Goal: Information Seeking & Learning: Find specific fact

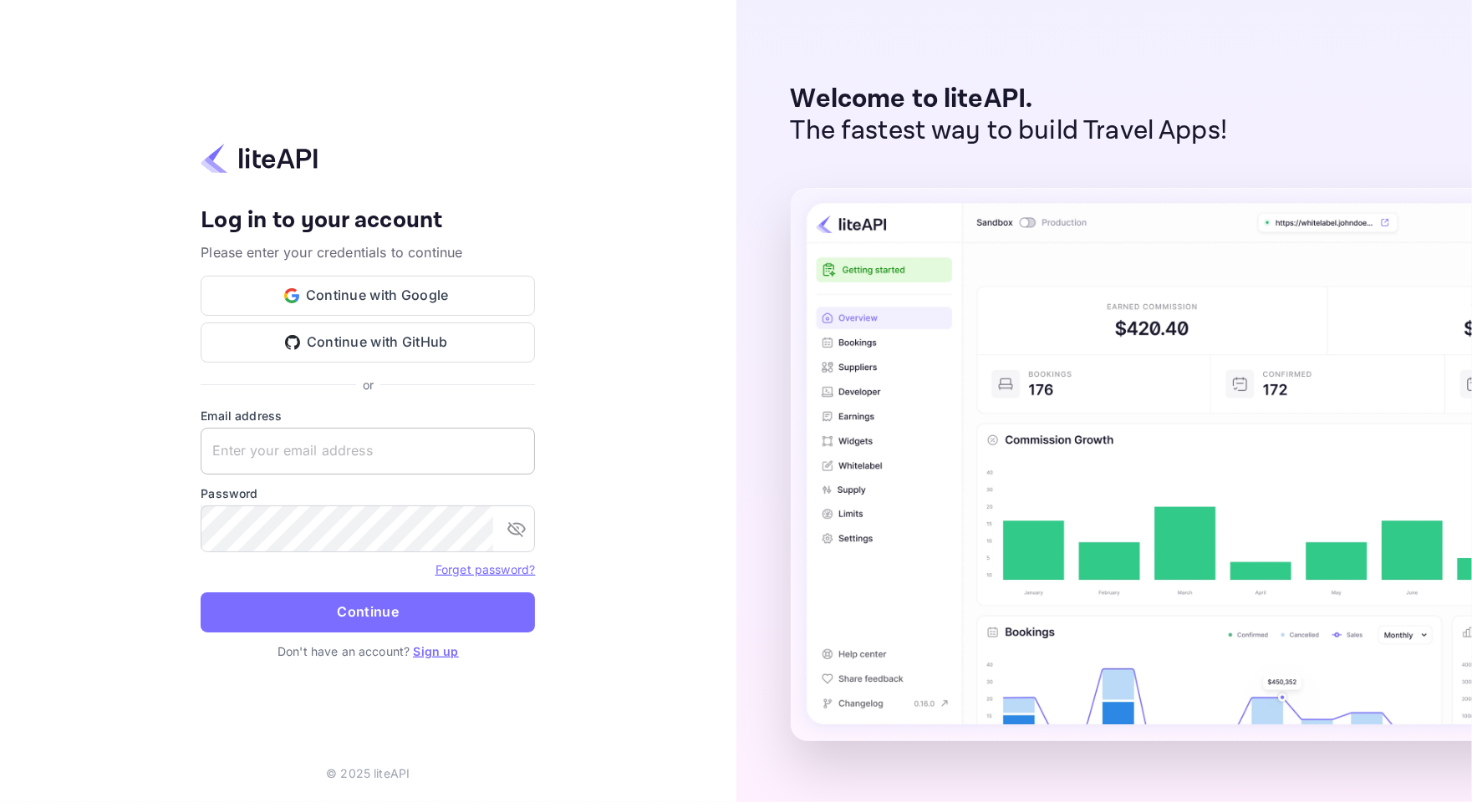
click at [373, 461] on input "text" at bounding box center [368, 451] width 334 height 47
paste input "services@withjoy.com"
type input "services@withjoy.com"
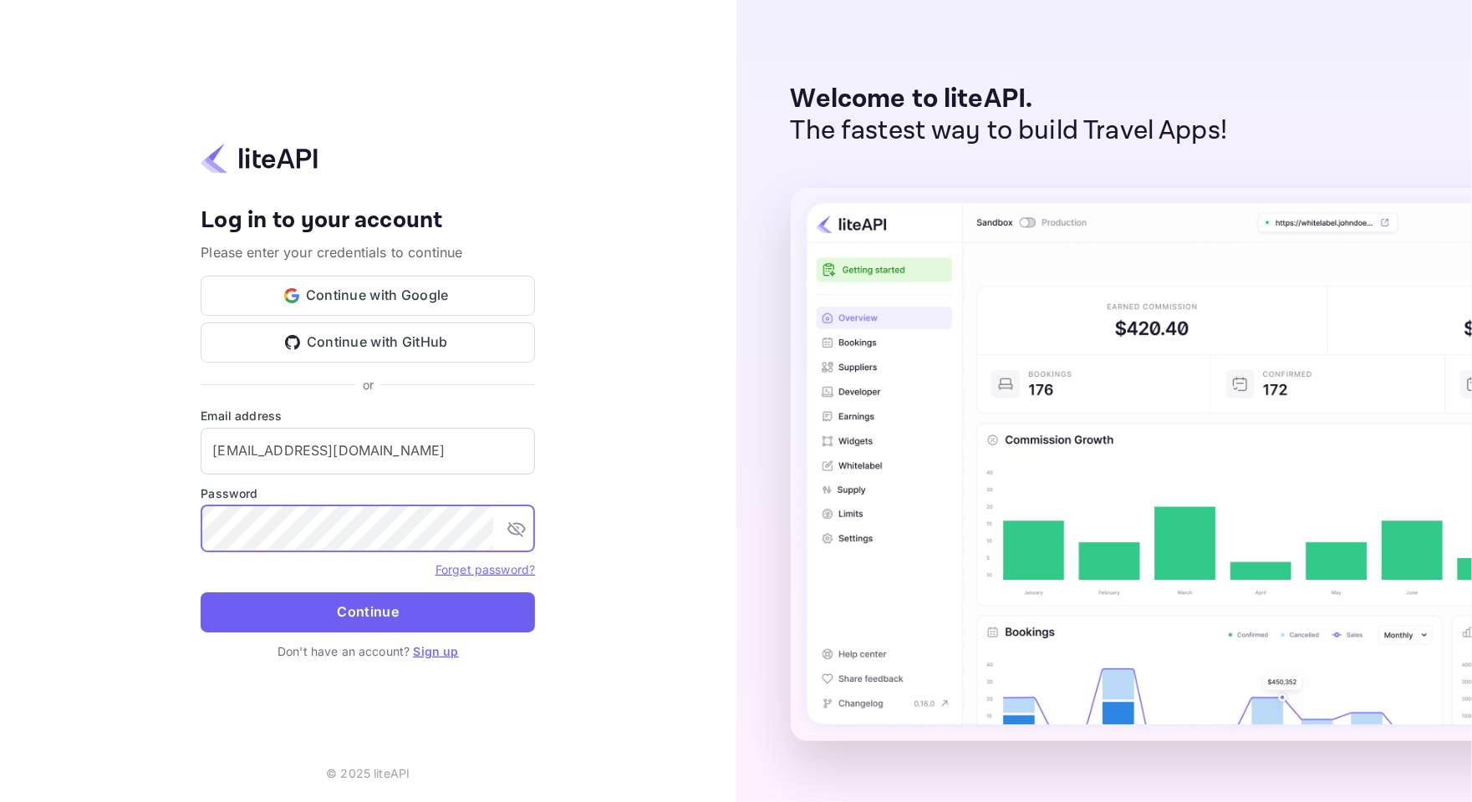
click at [330, 617] on button "Continue" at bounding box center [368, 613] width 334 height 40
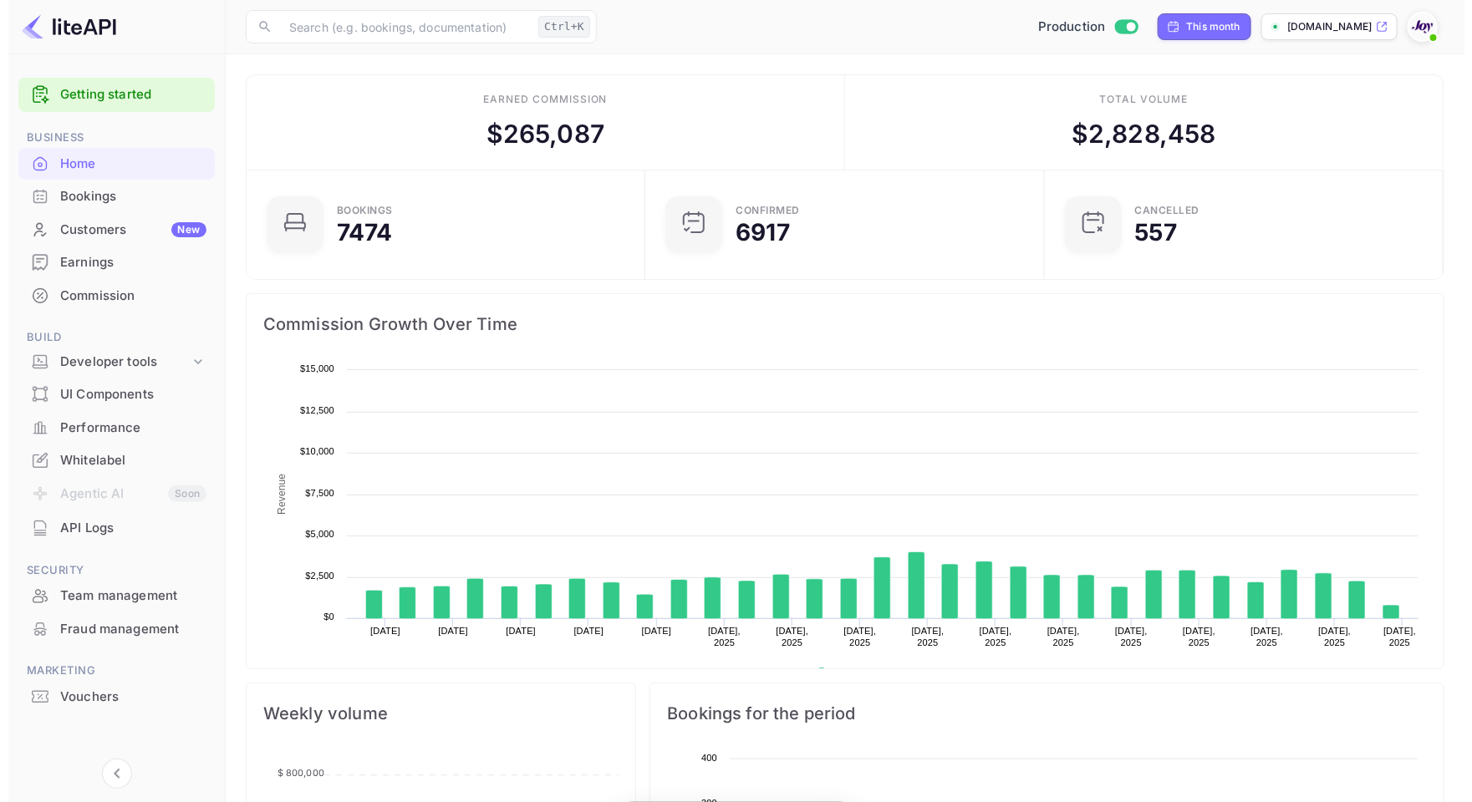
scroll to position [17, 17]
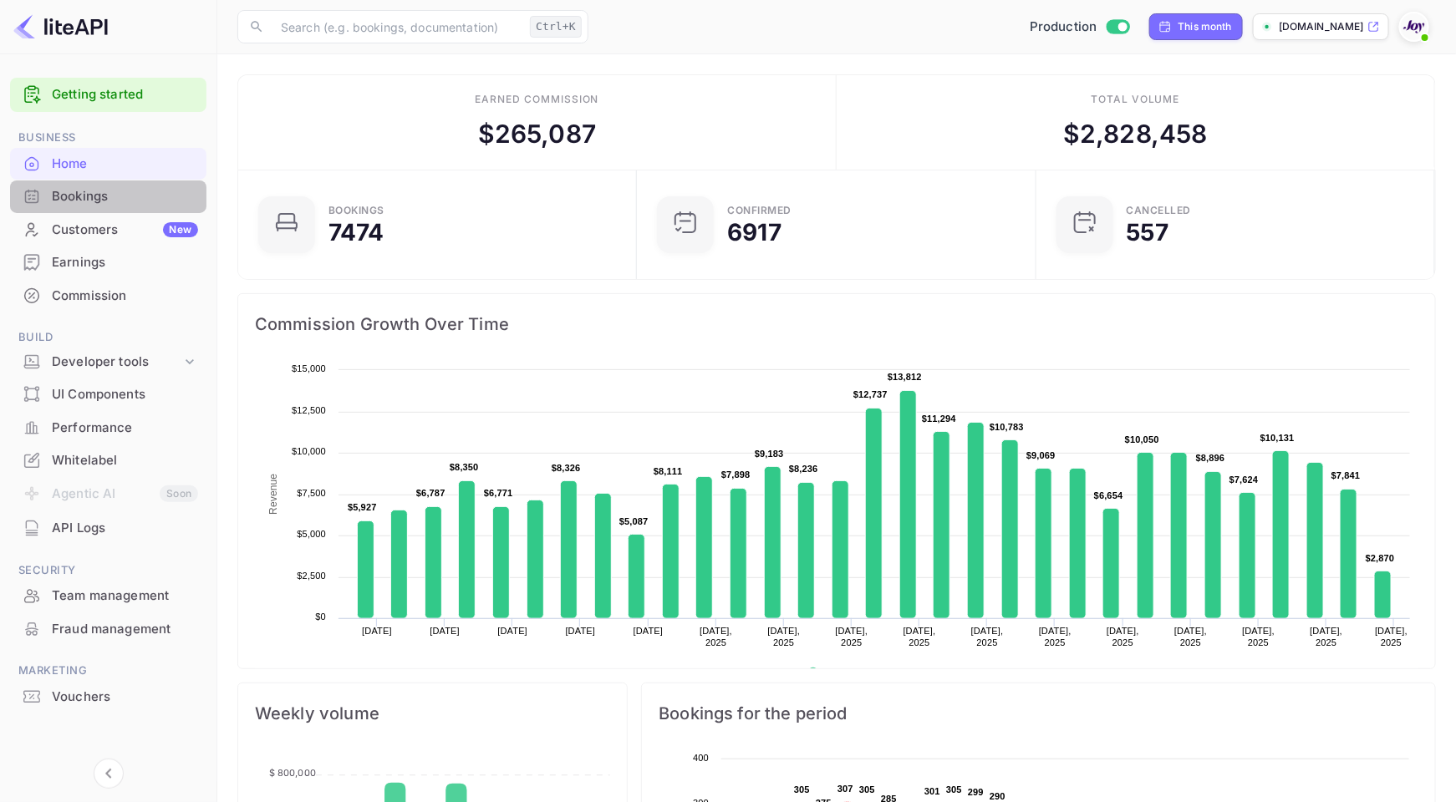
click at [86, 198] on div "Bookings" at bounding box center [125, 196] width 146 height 19
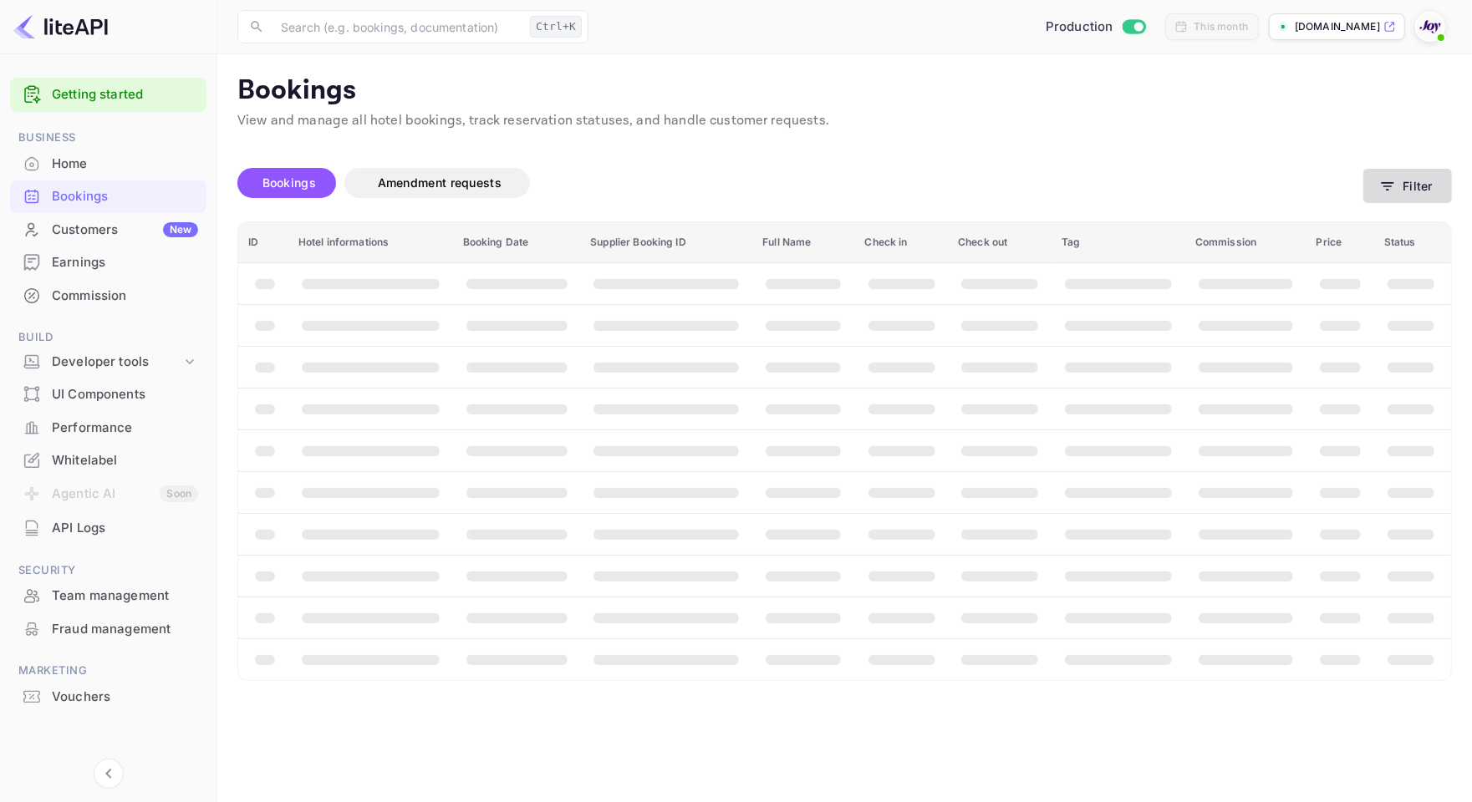
click at [1392, 174] on button "Filter" at bounding box center [1407, 186] width 89 height 34
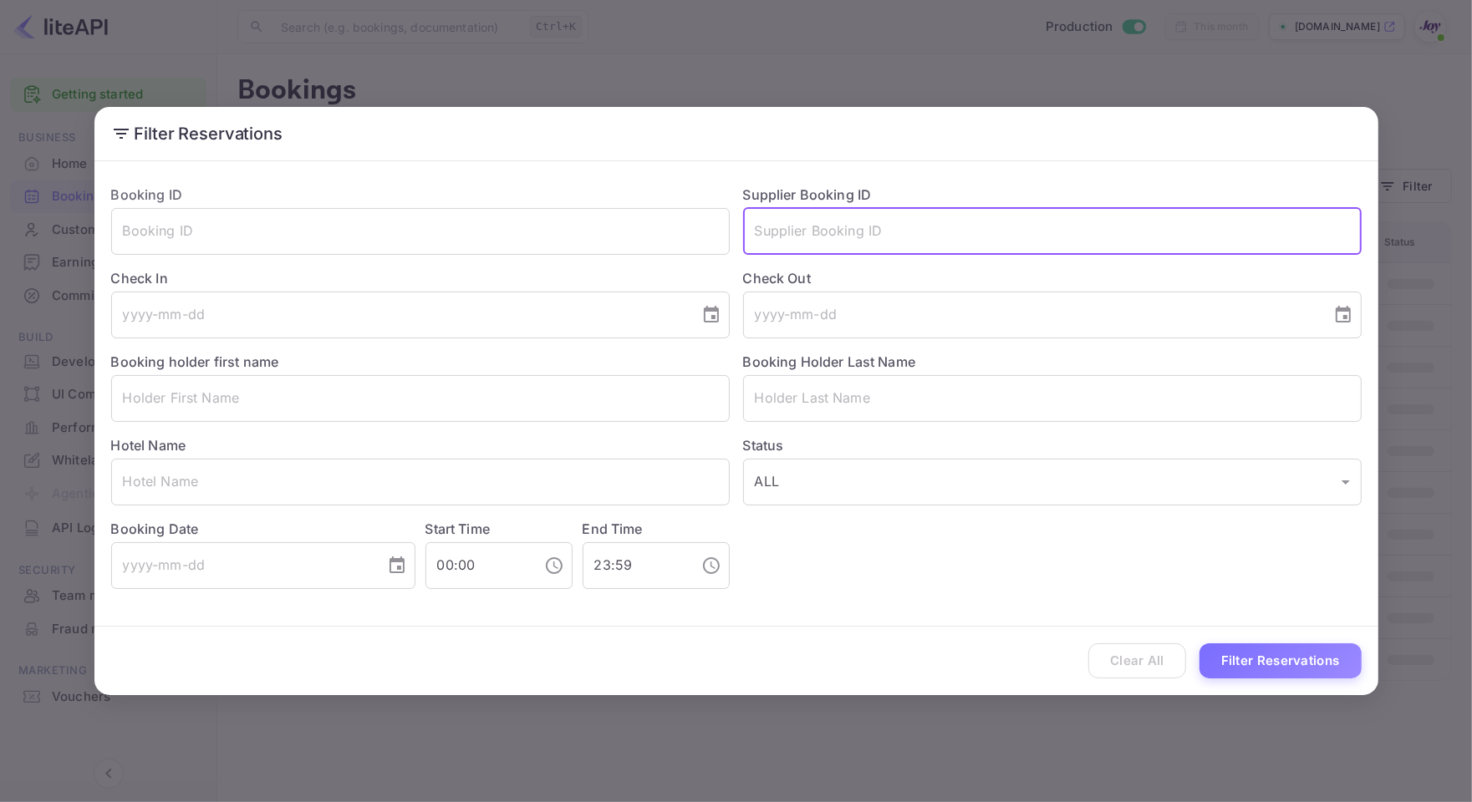
click at [867, 241] on input "text" at bounding box center [1052, 231] width 618 height 47
paste input "8446662"
type input "8446662"
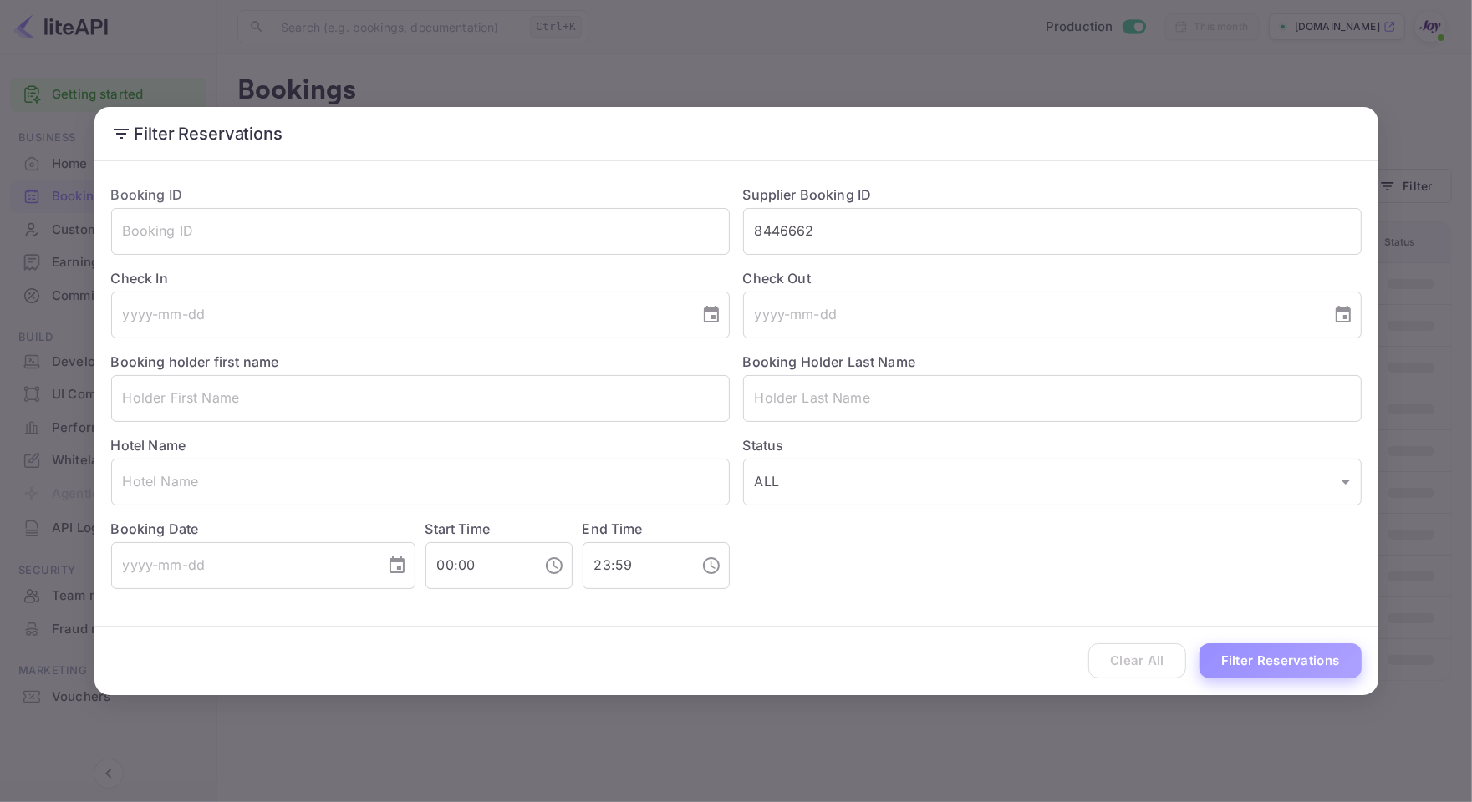
click at [1277, 650] on button "Filter Reservations" at bounding box center [1280, 662] width 162 height 36
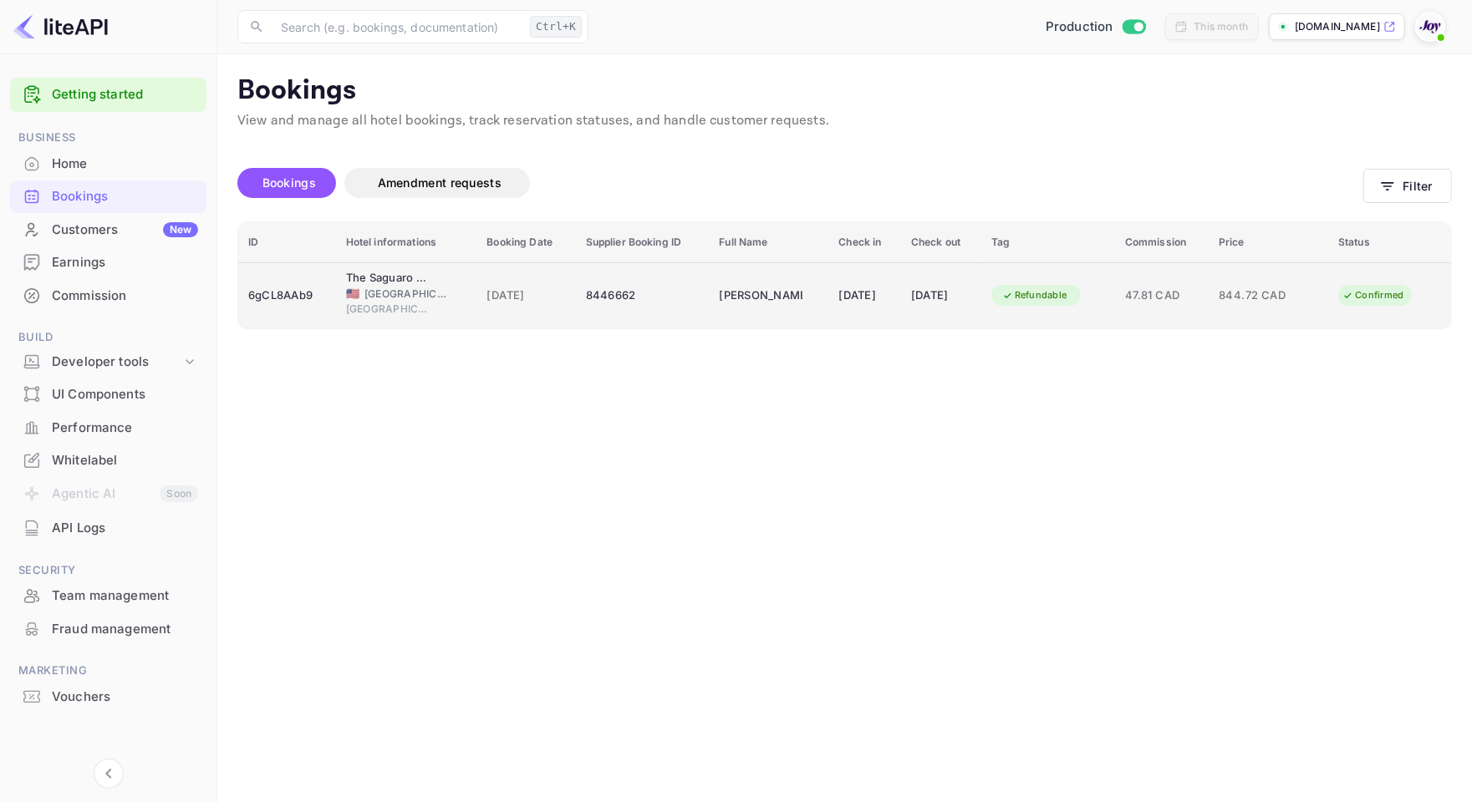
click at [416, 293] on span "[GEOGRAPHIC_DATA]" at bounding box center [406, 294] width 84 height 15
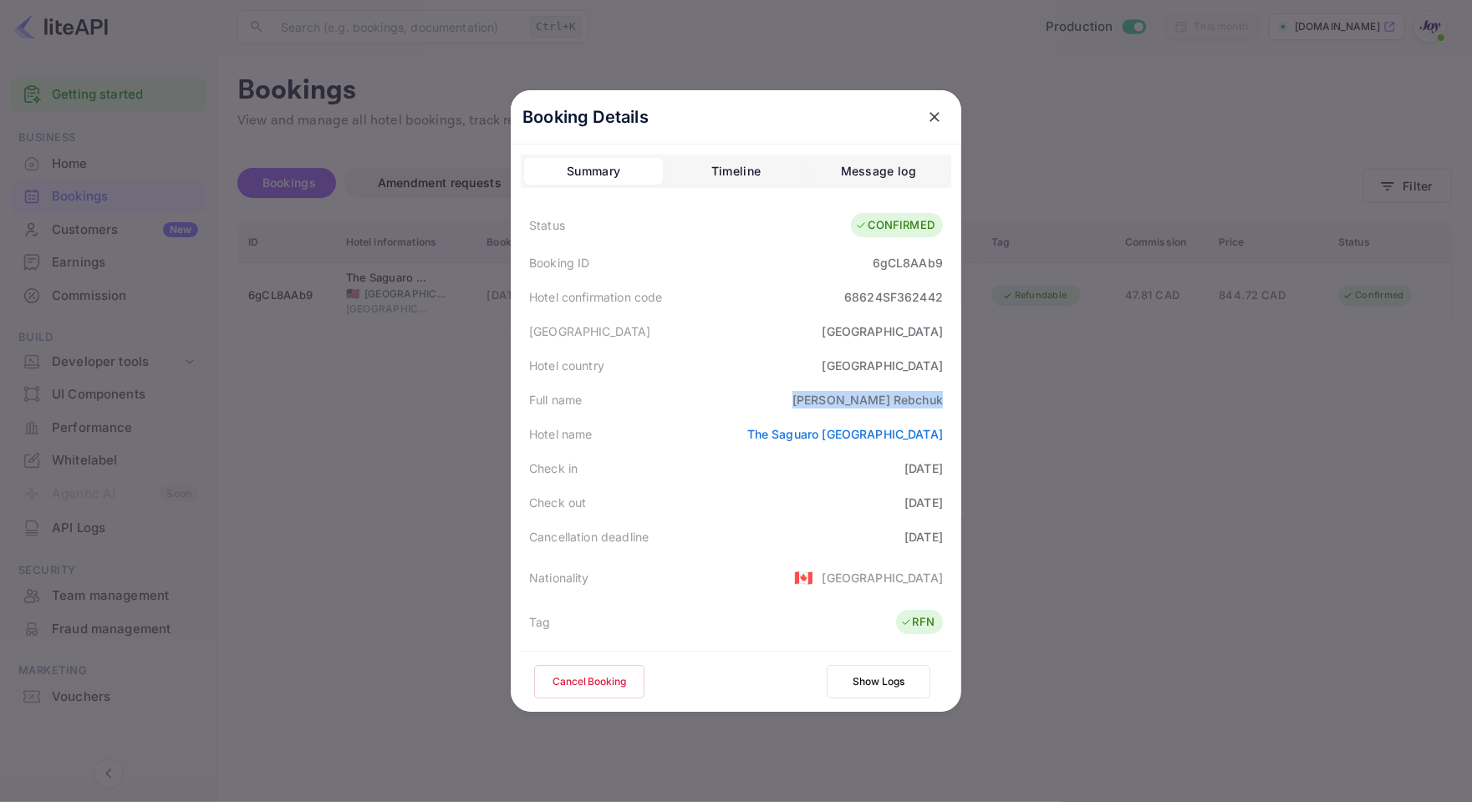
drag, startPoint x: 848, startPoint y: 397, endPoint x: 938, endPoint y: 394, distance: 89.5
click at [938, 394] on div "Full name [PERSON_NAME]" at bounding box center [736, 400] width 430 height 34
copy div "[PERSON_NAME]"
drag, startPoint x: 866, startPoint y: 257, endPoint x: 934, endPoint y: 264, distance: 68.0
click at [934, 264] on div "6gCL8AAb9" at bounding box center [908, 263] width 70 height 18
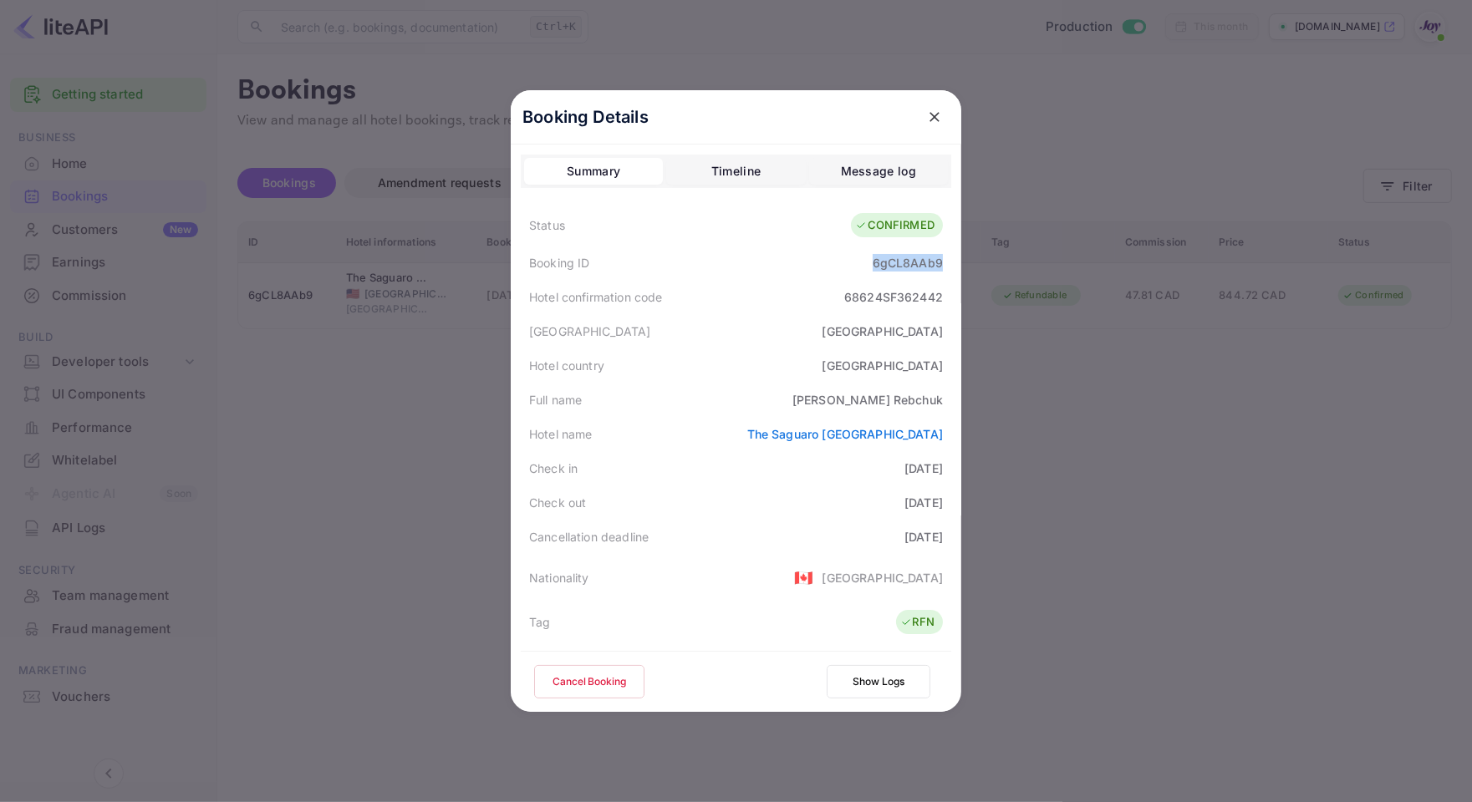
copy div "6gCL8AAb9"
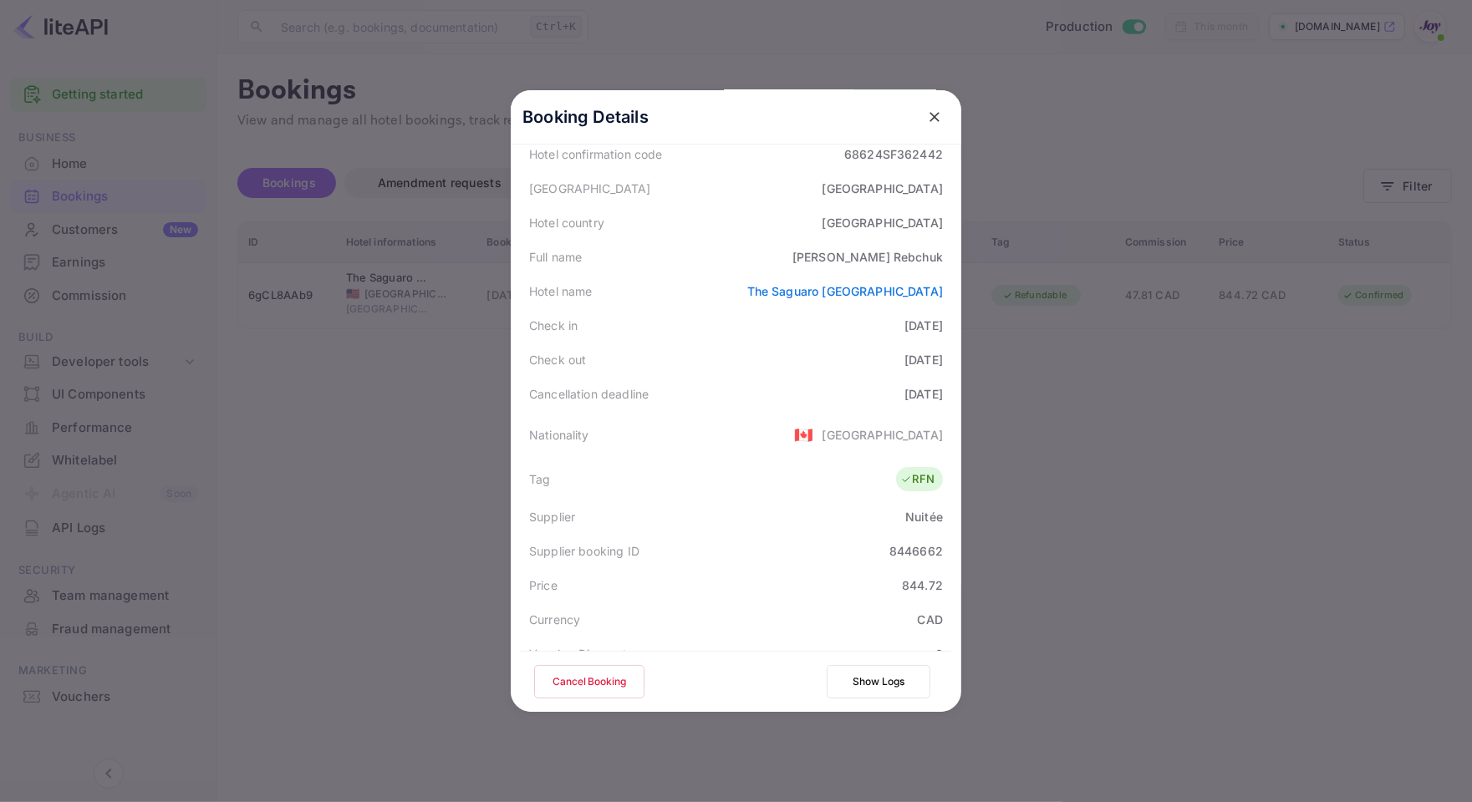
scroll to position [209, 0]
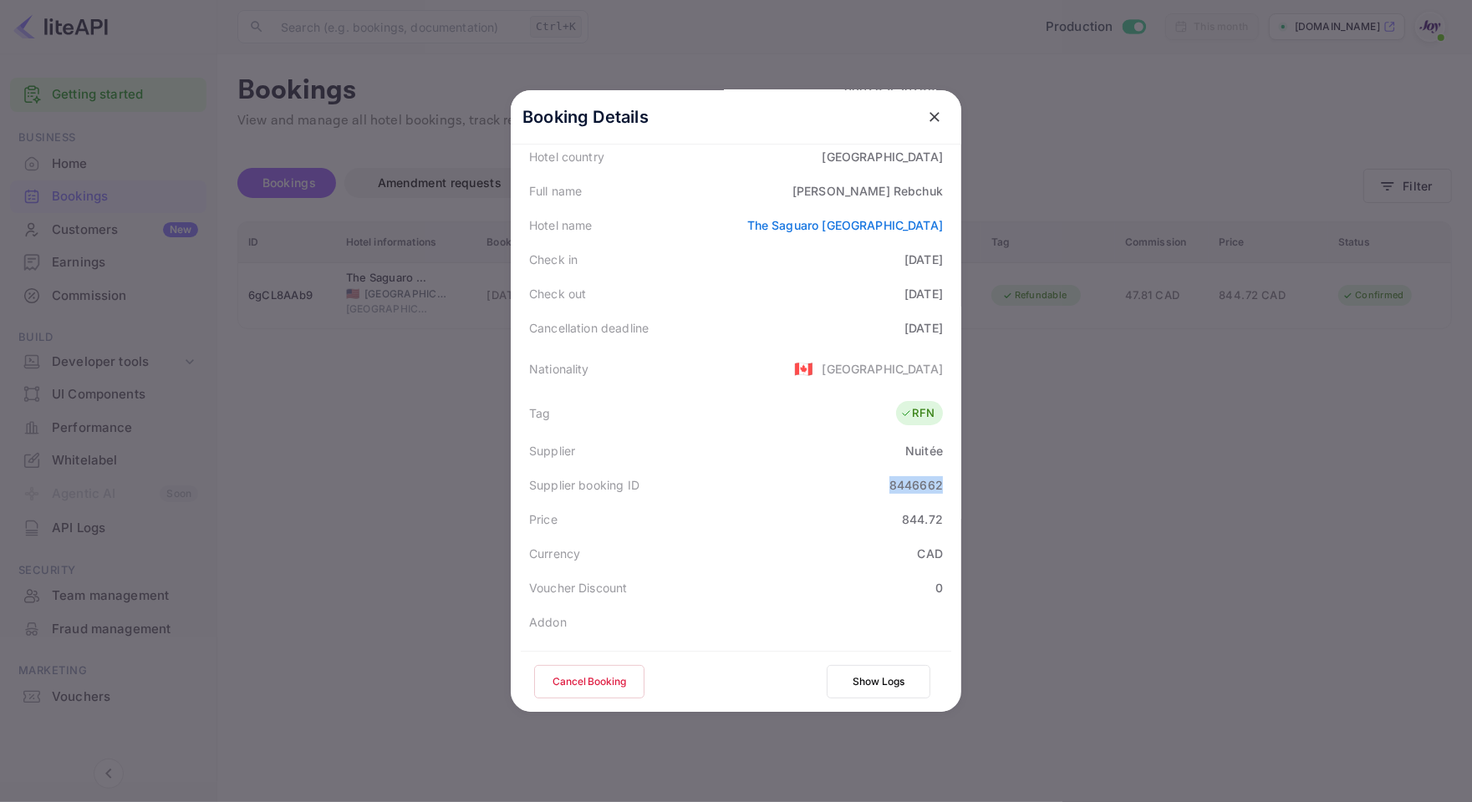
drag, startPoint x: 871, startPoint y: 483, endPoint x: 939, endPoint y: 477, distance: 67.9
click at [939, 477] on div "Supplier booking ID 8446662" at bounding box center [736, 485] width 430 height 34
copy div "8446662"
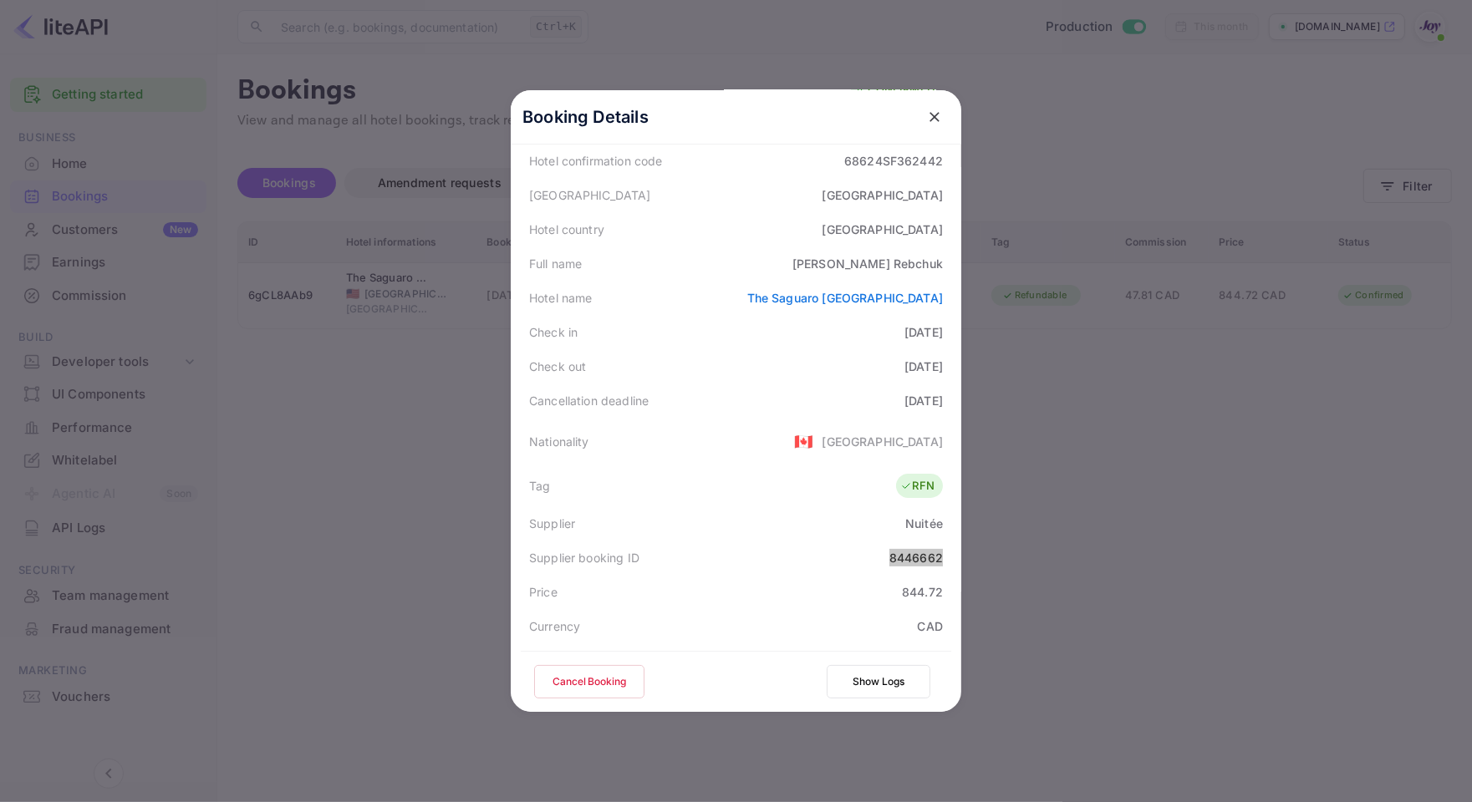
scroll to position [104, 0]
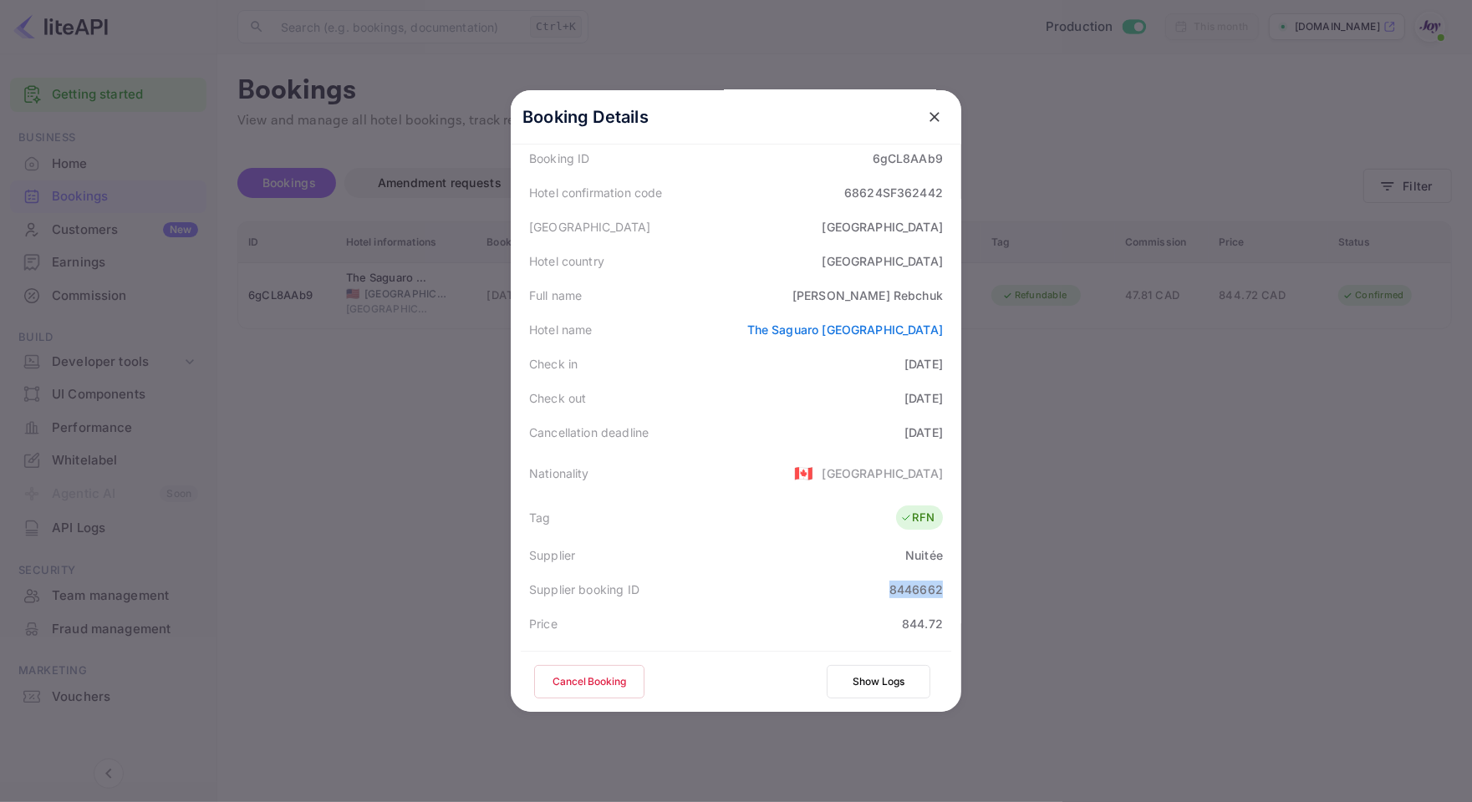
drag, startPoint x: 862, startPoint y: 361, endPoint x: 941, endPoint y: 364, distance: 79.4
click at [941, 364] on div "Check in [DATE]" at bounding box center [736, 364] width 430 height 34
copy div "[DATE]"
